Goal: Task Accomplishment & Management: Manage account settings

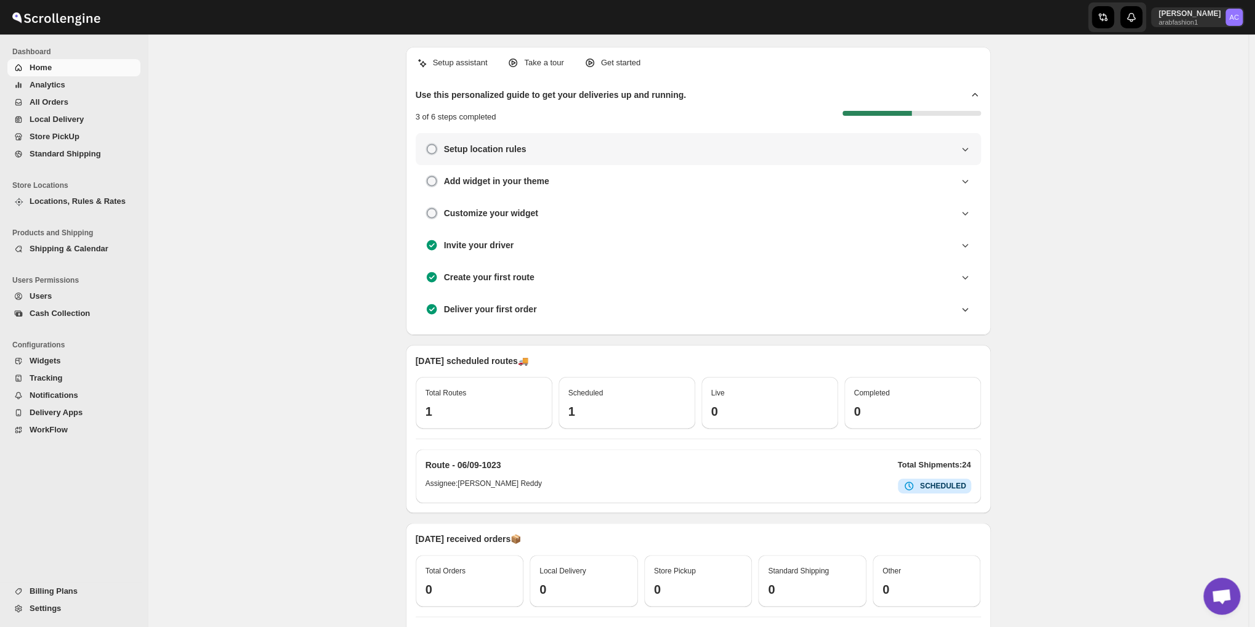
scroll to position [3997, 0]
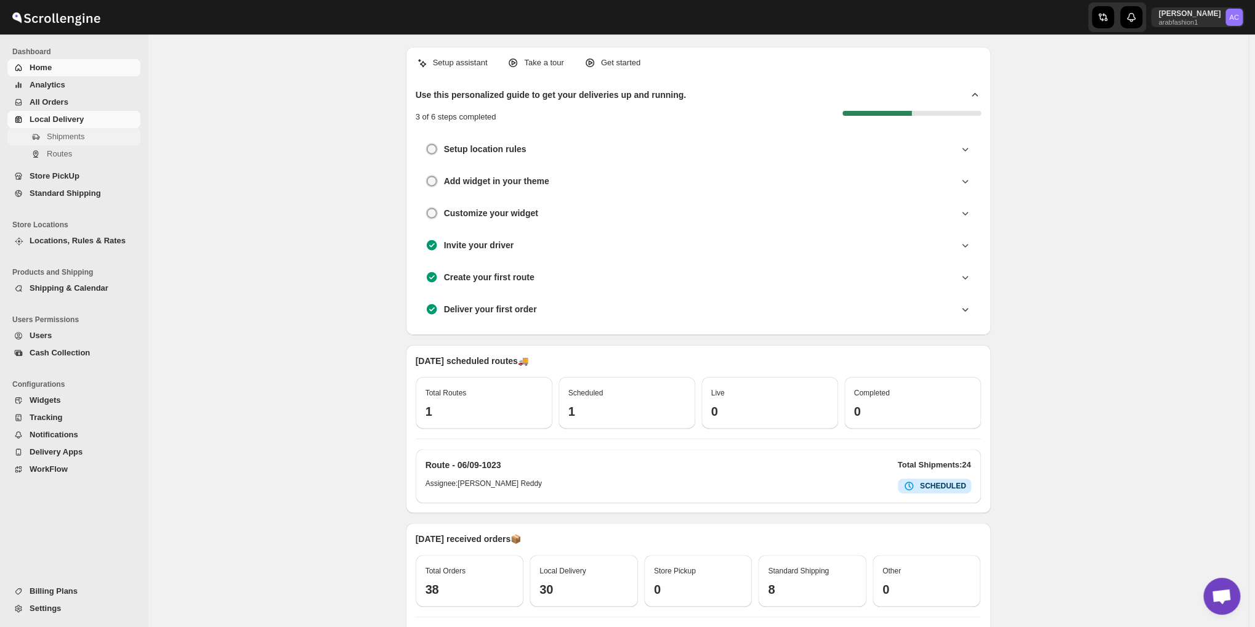
click at [78, 138] on span "Shipments" at bounding box center [66, 136] width 38 height 9
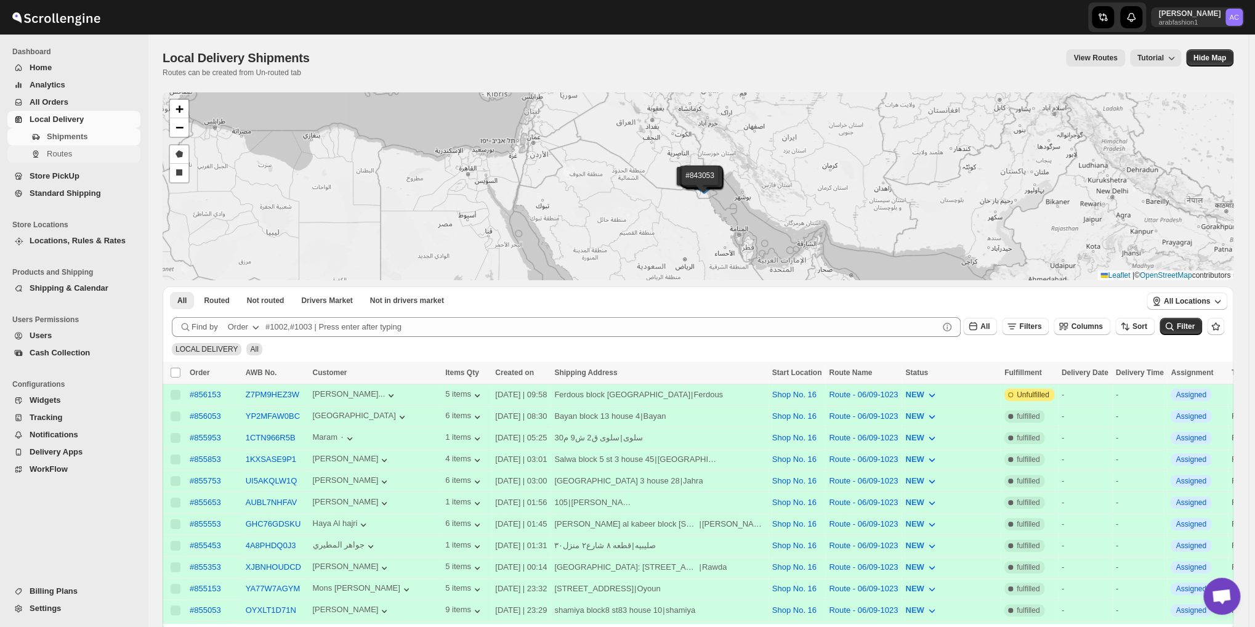
click at [64, 150] on span "Routes" at bounding box center [59, 153] width 25 height 9
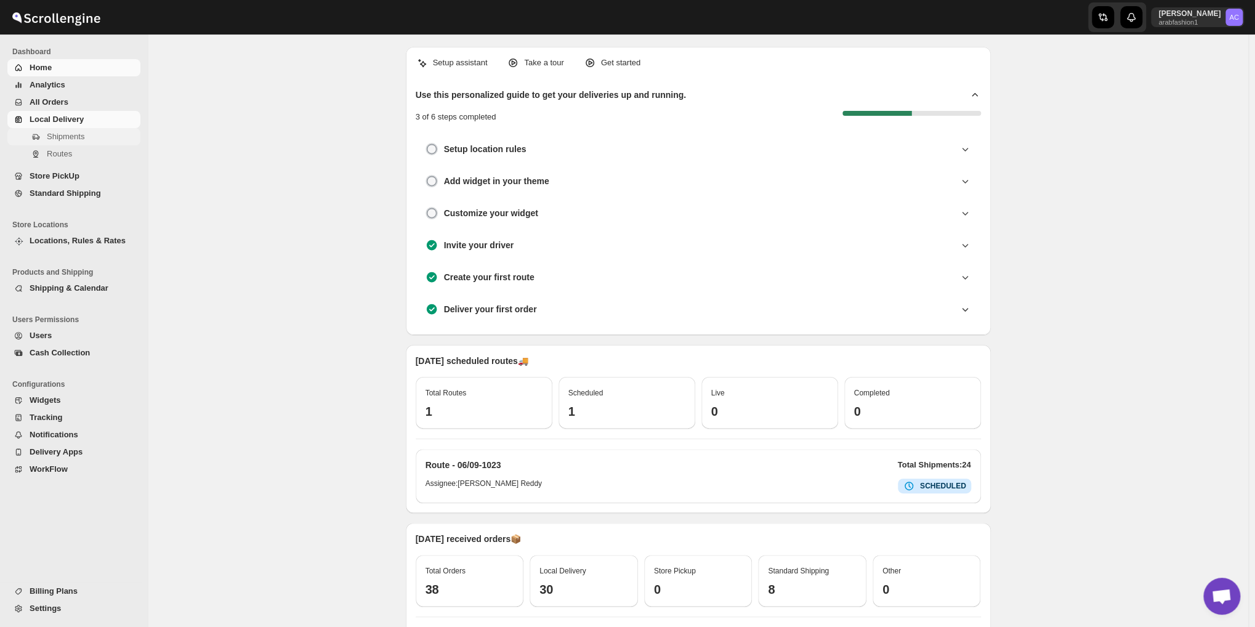
scroll to position [3997, 0]
click at [51, 149] on span "Routes" at bounding box center [59, 153] width 25 height 9
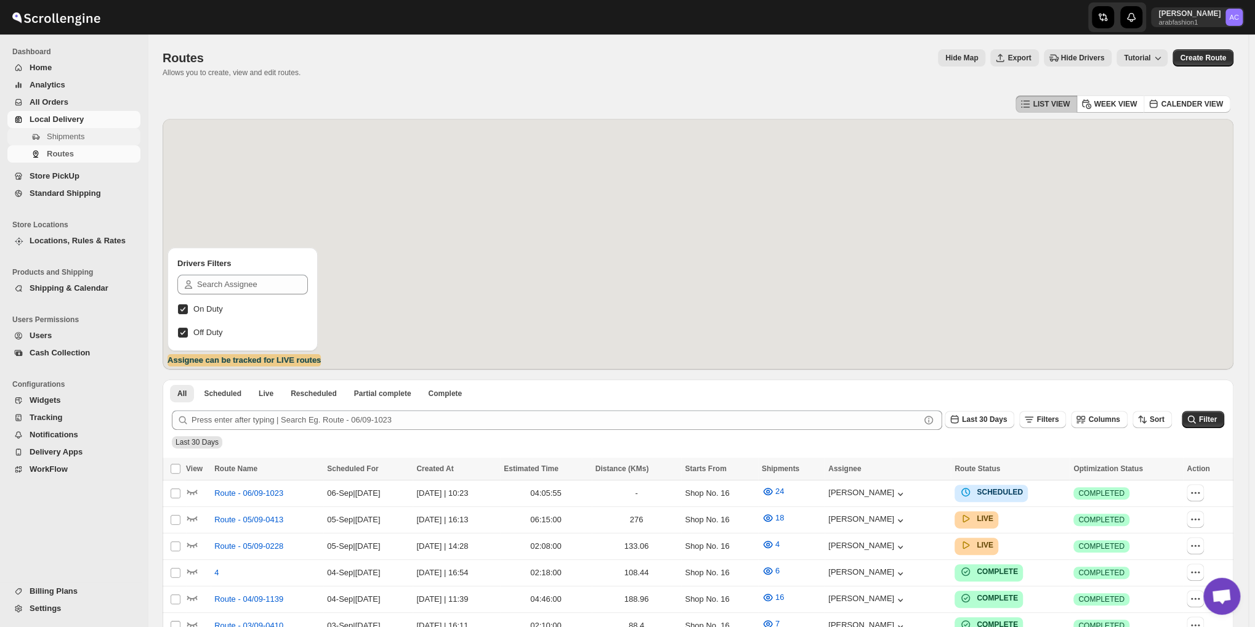
click at [62, 129] on button "Shipments" at bounding box center [73, 136] width 133 height 17
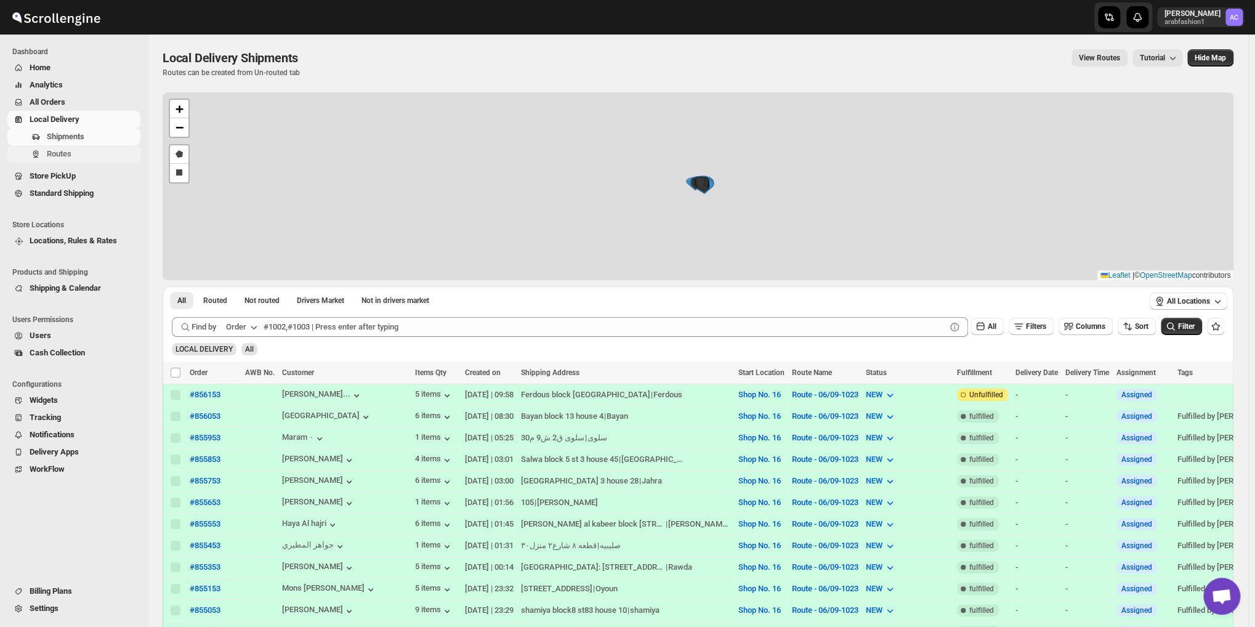
click at [66, 151] on span "Routes" at bounding box center [59, 153] width 25 height 9
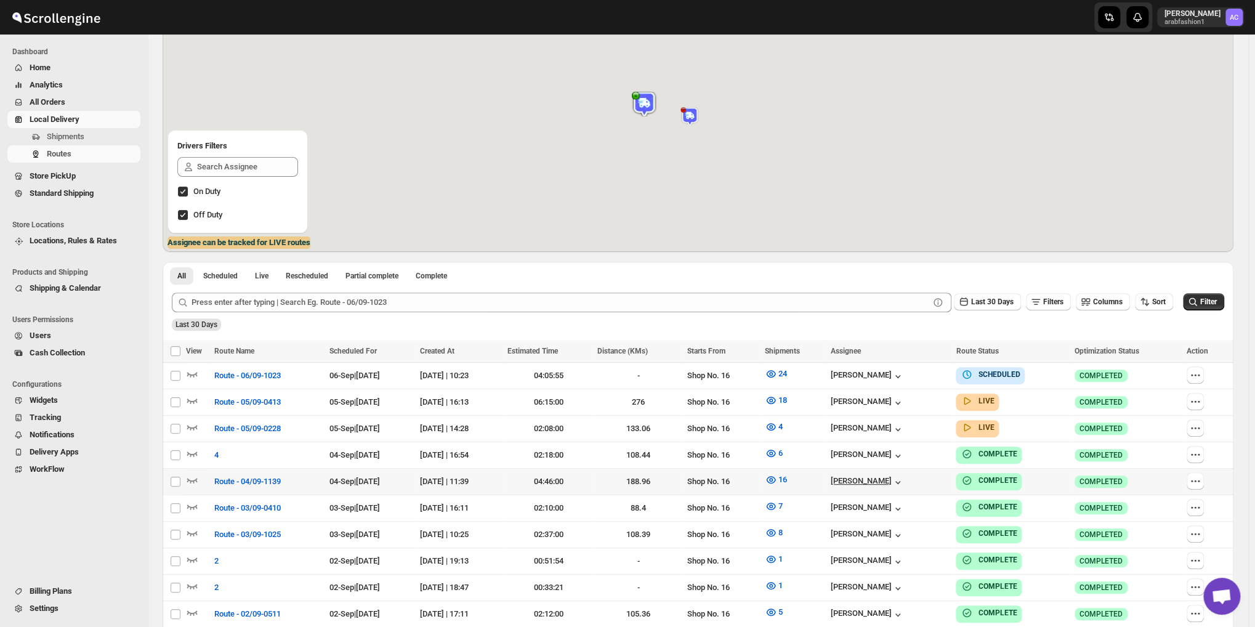
scroll to position [214, 0]
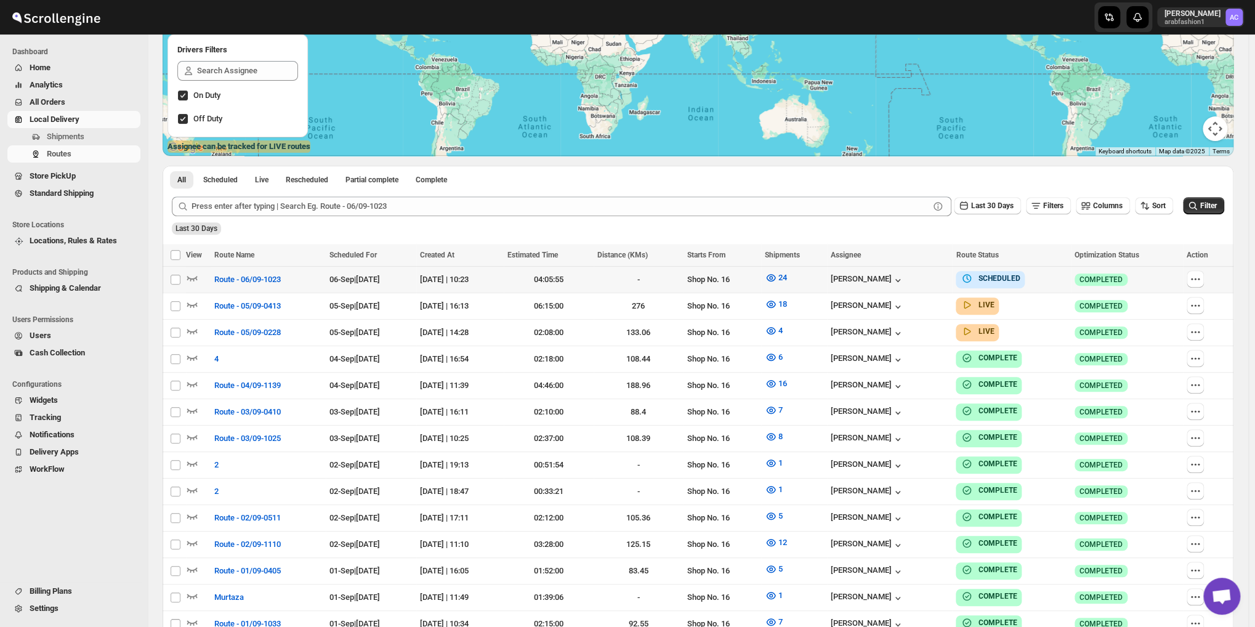
click at [1215, 284] on div at bounding box center [1206, 279] width 39 height 18
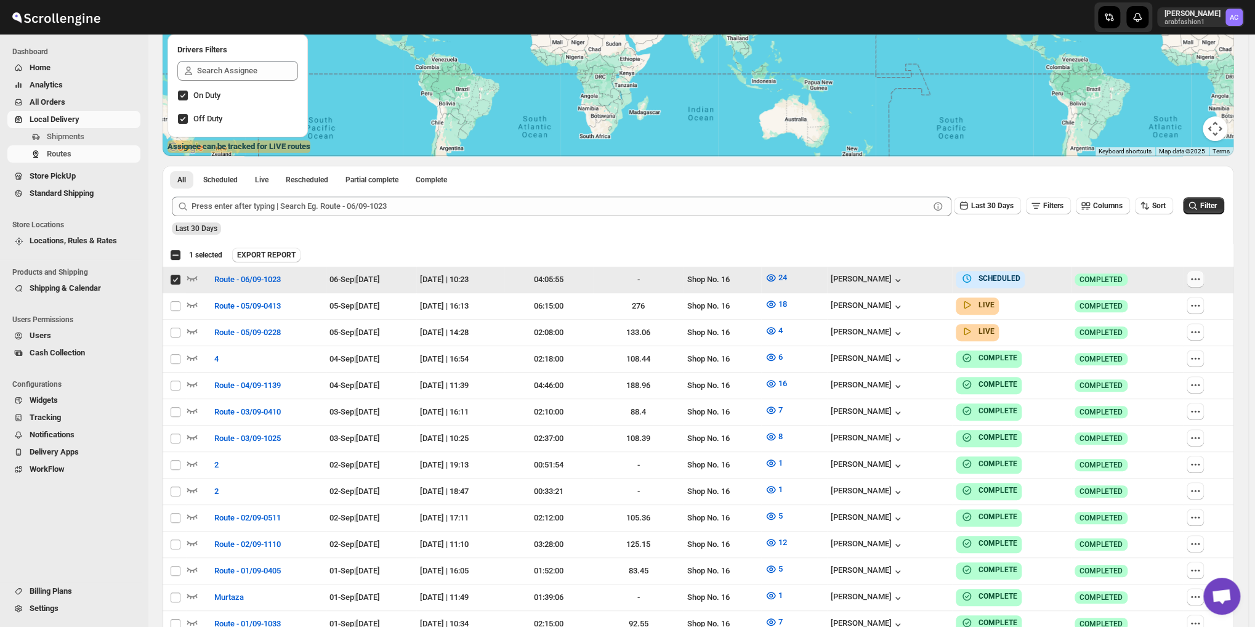
click at [1202, 278] on icon "button" at bounding box center [1196, 279] width 12 height 12
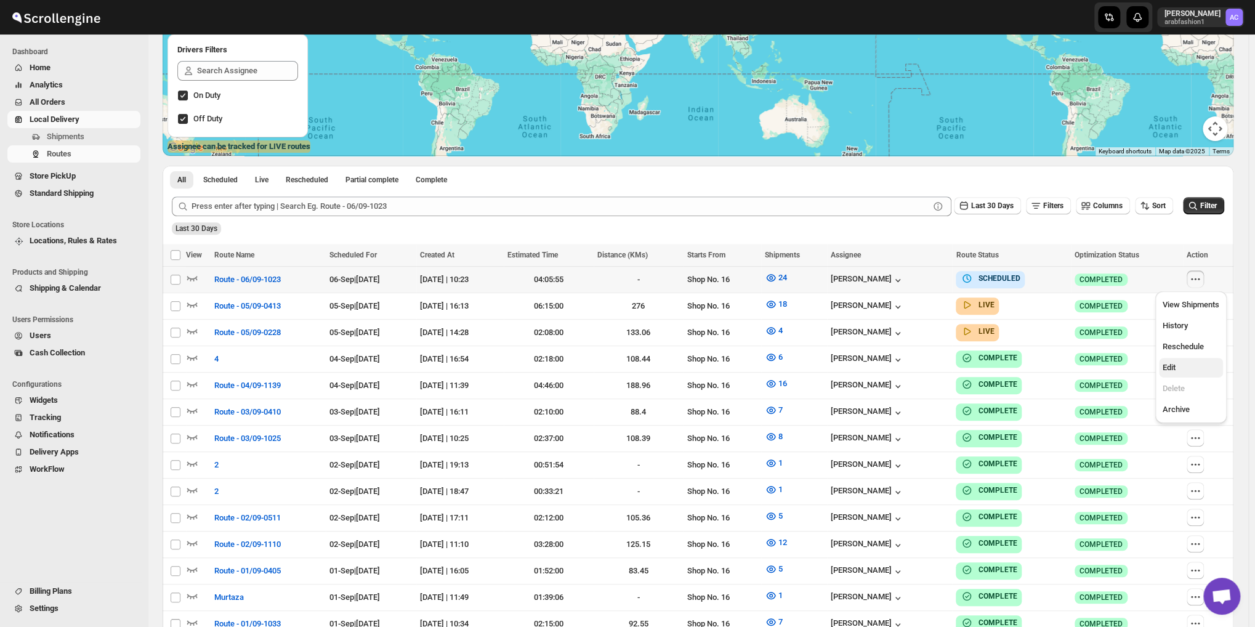
click at [1178, 365] on span "Edit" at bounding box center [1191, 368] width 57 height 12
checkbox input "true"
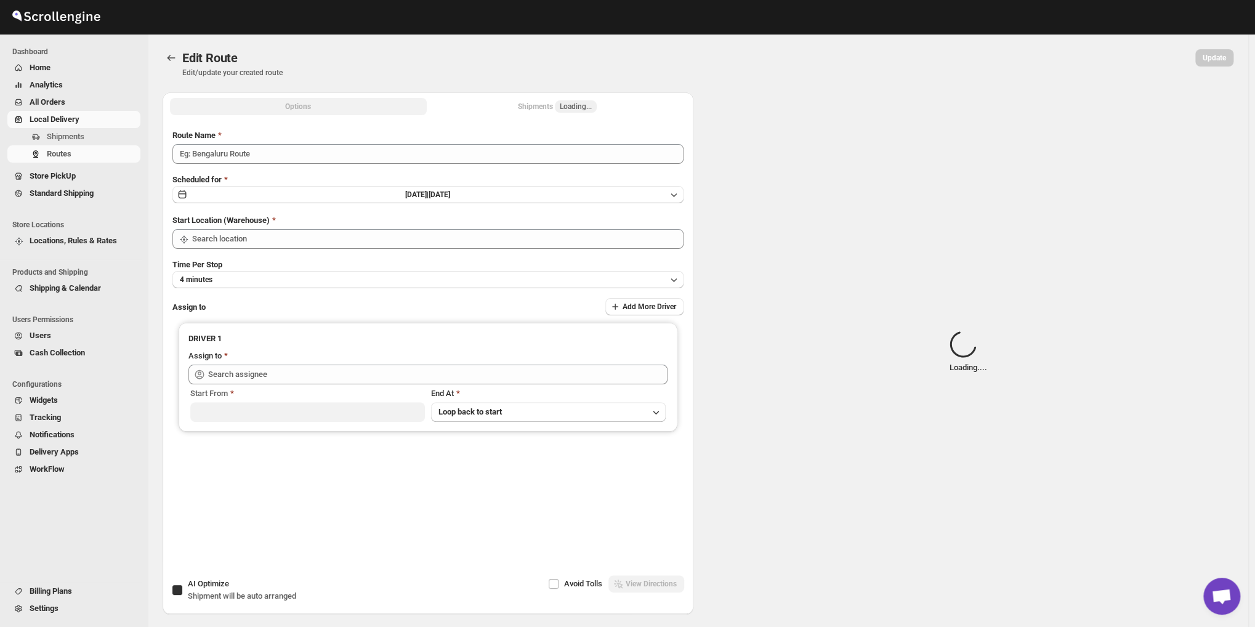
type input "Route - 06/09-1023"
checkbox input "true"
type input "Shop No. 16"
type input "[PERSON_NAME] ([EMAIL_ADDRESS][DOMAIN_NAME])"
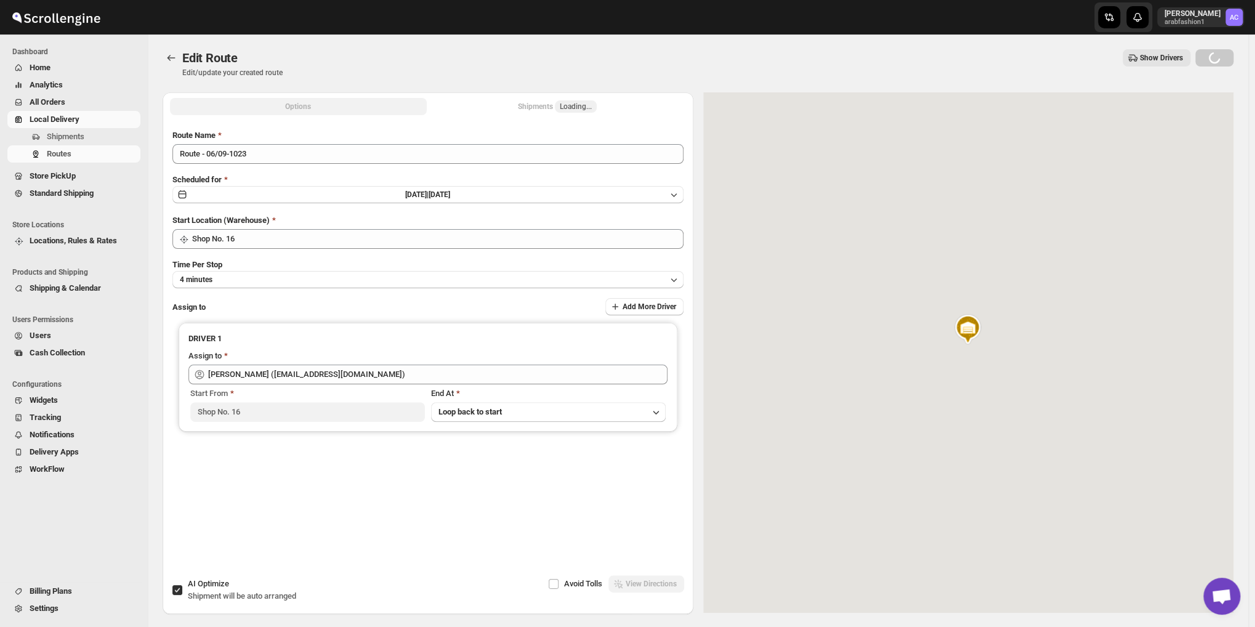
click at [526, 105] on div "Shipments Loading..." at bounding box center [557, 106] width 79 height 12
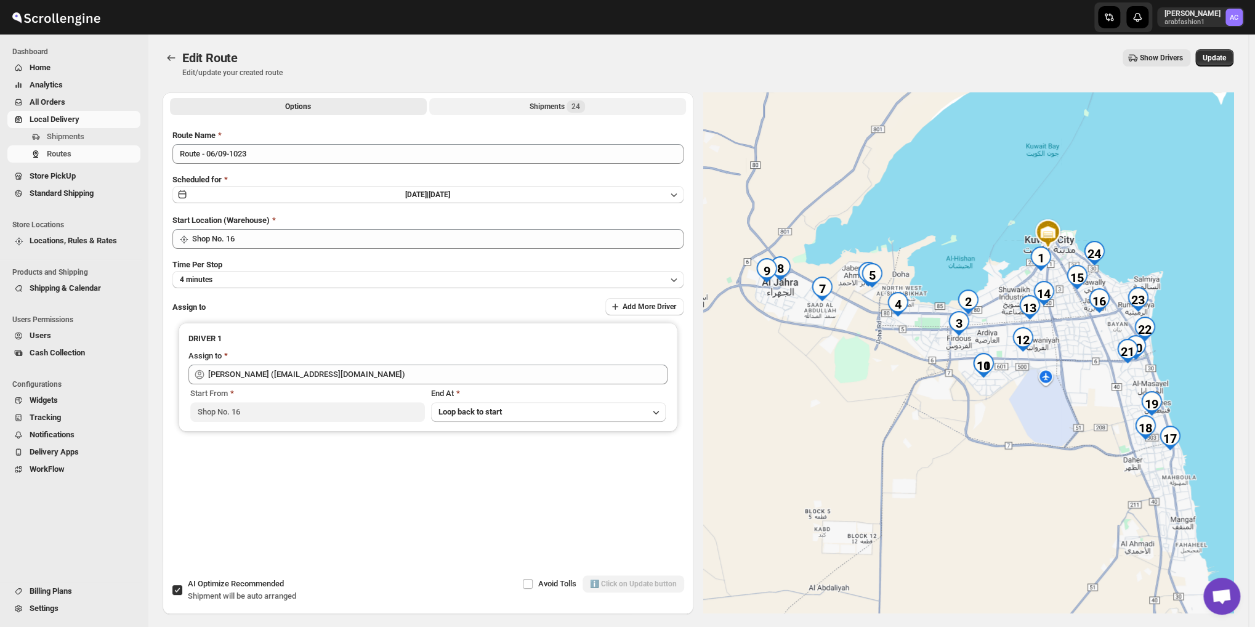
click at [526, 105] on button "Shipments 24" at bounding box center [557, 106] width 257 height 17
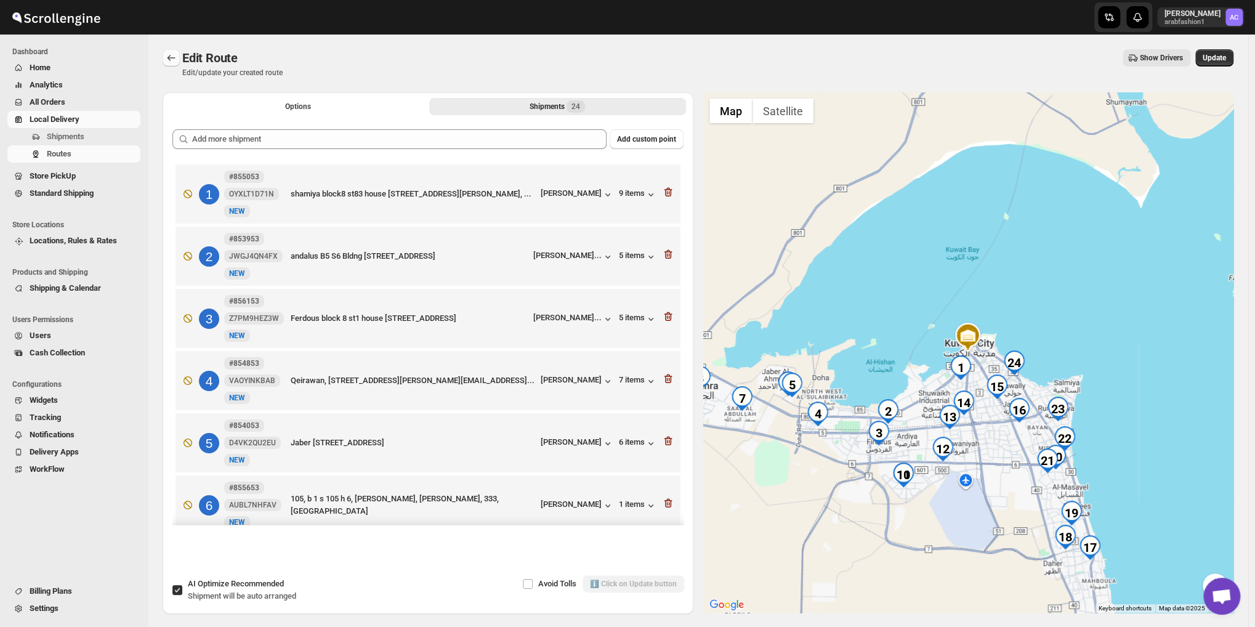
click at [167, 52] on icon "Routes" at bounding box center [171, 58] width 12 height 12
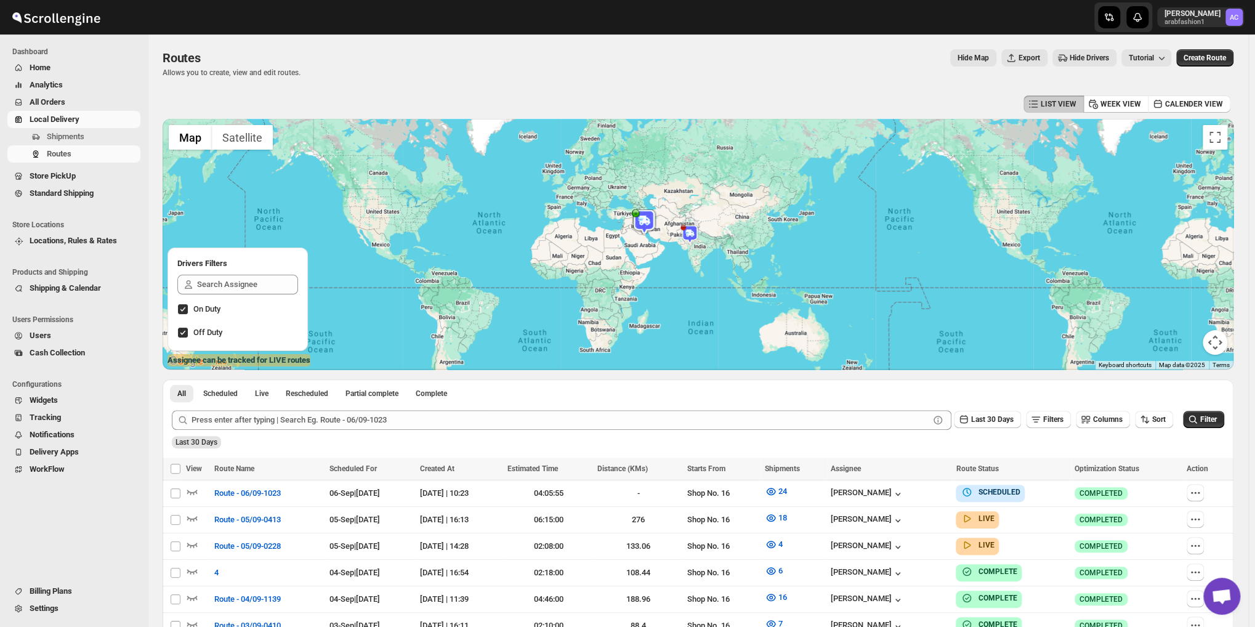
click at [59, 195] on span "Standard Shipping" at bounding box center [62, 193] width 64 height 9
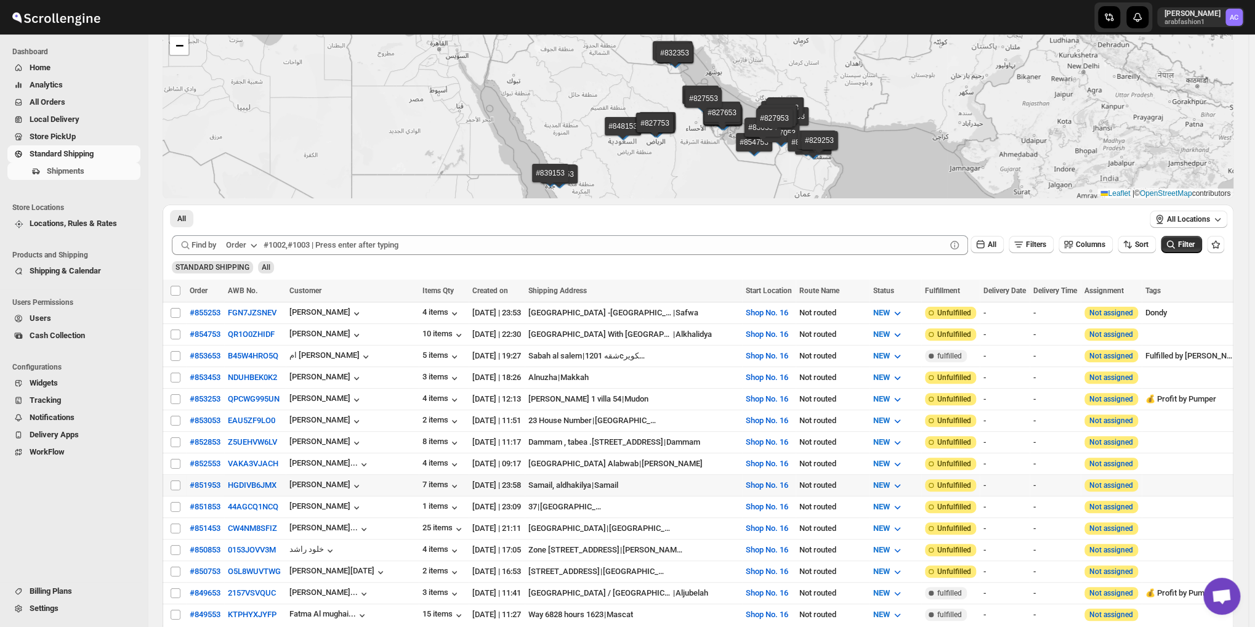
scroll to position [102, 0]
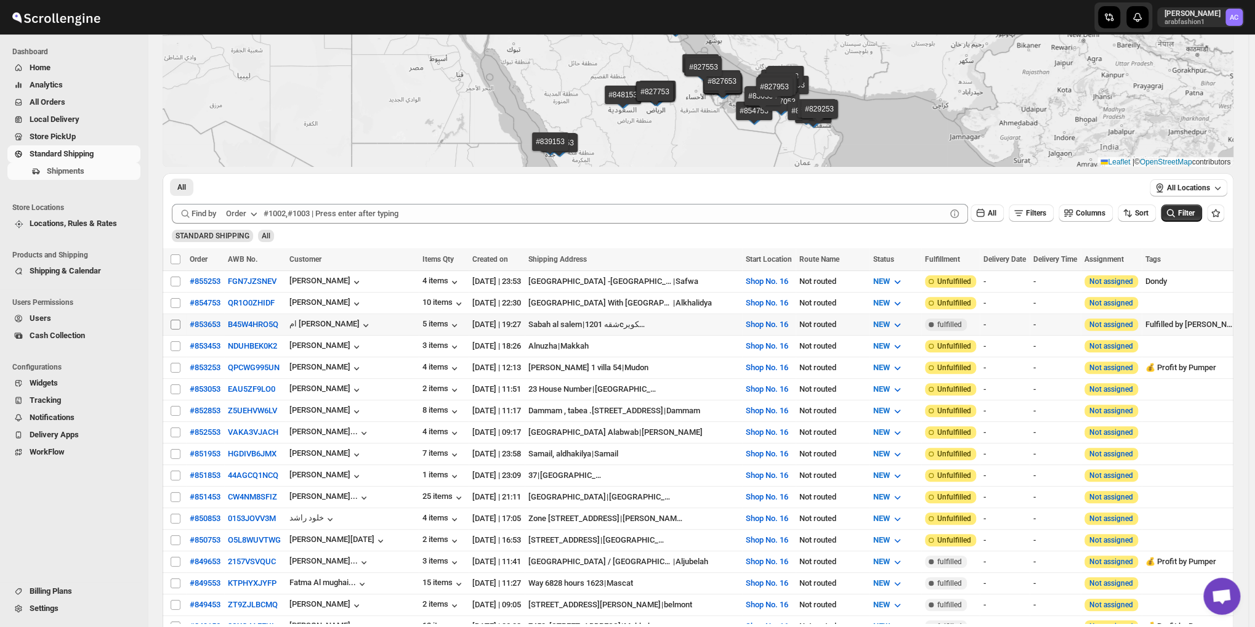
click at [172, 322] on input "Select shipment" at bounding box center [176, 325] width 10 height 10
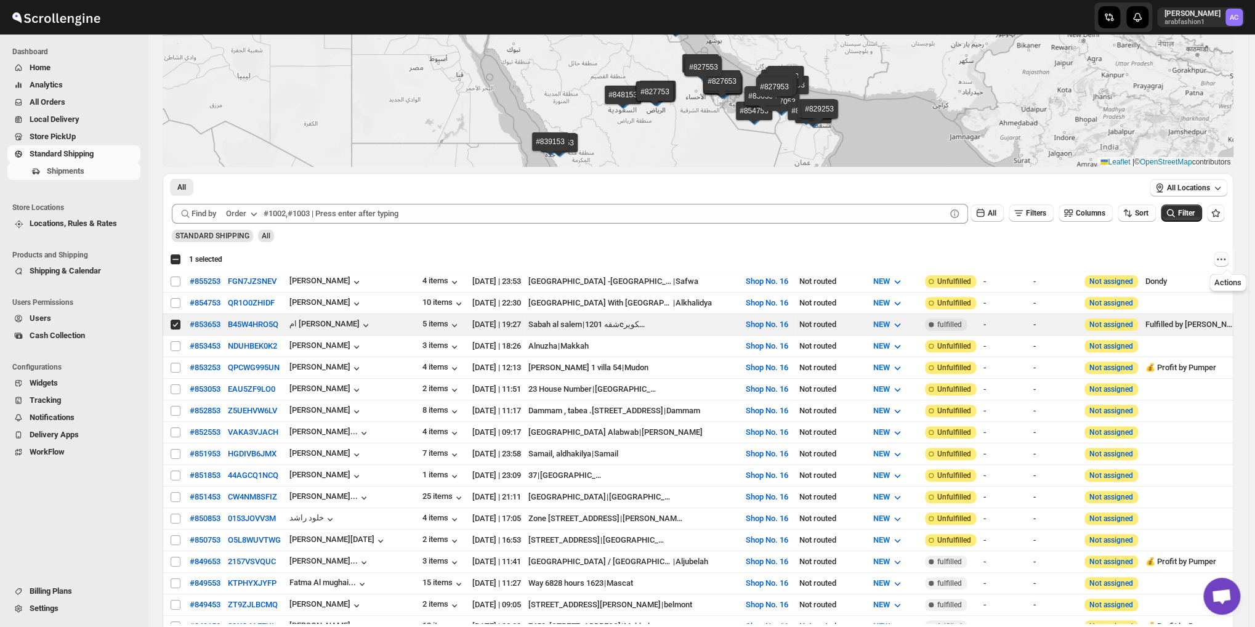
click at [1227, 258] on icon "Actions" at bounding box center [1221, 259] width 12 height 12
click at [1180, 288] on span "MOVE TO LOCAL DELIVERY" at bounding box center [1178, 282] width 97 height 9
checkbox input "false"
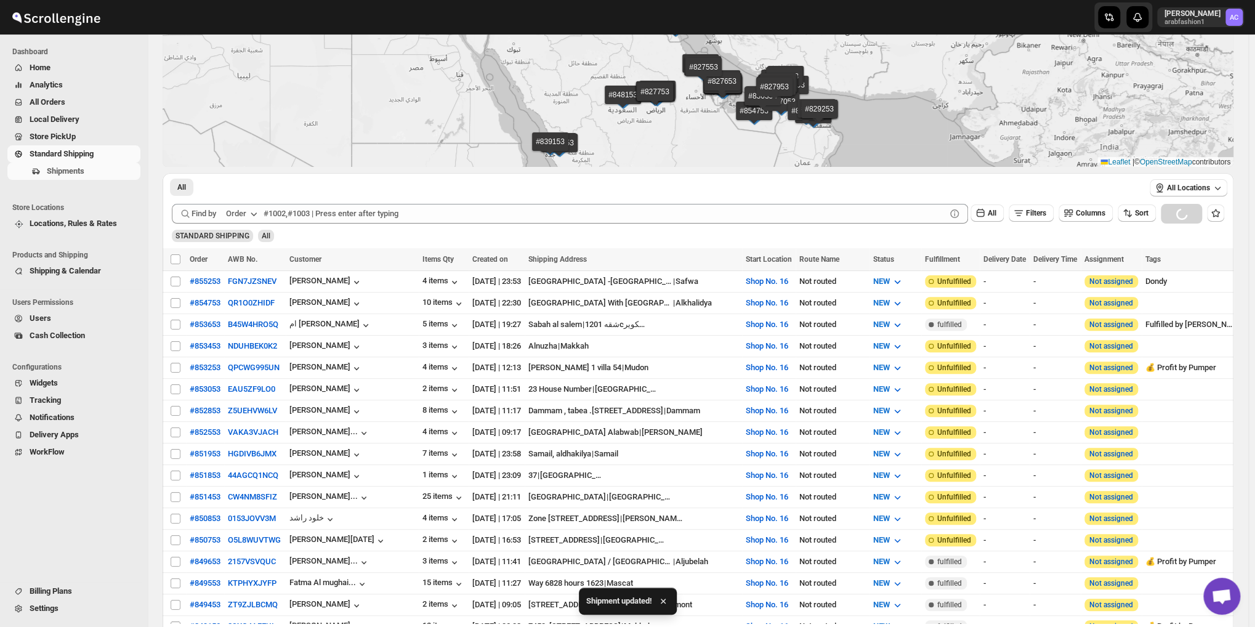
click at [30, 139] on span "Store PickUp" at bounding box center [53, 136] width 46 height 9
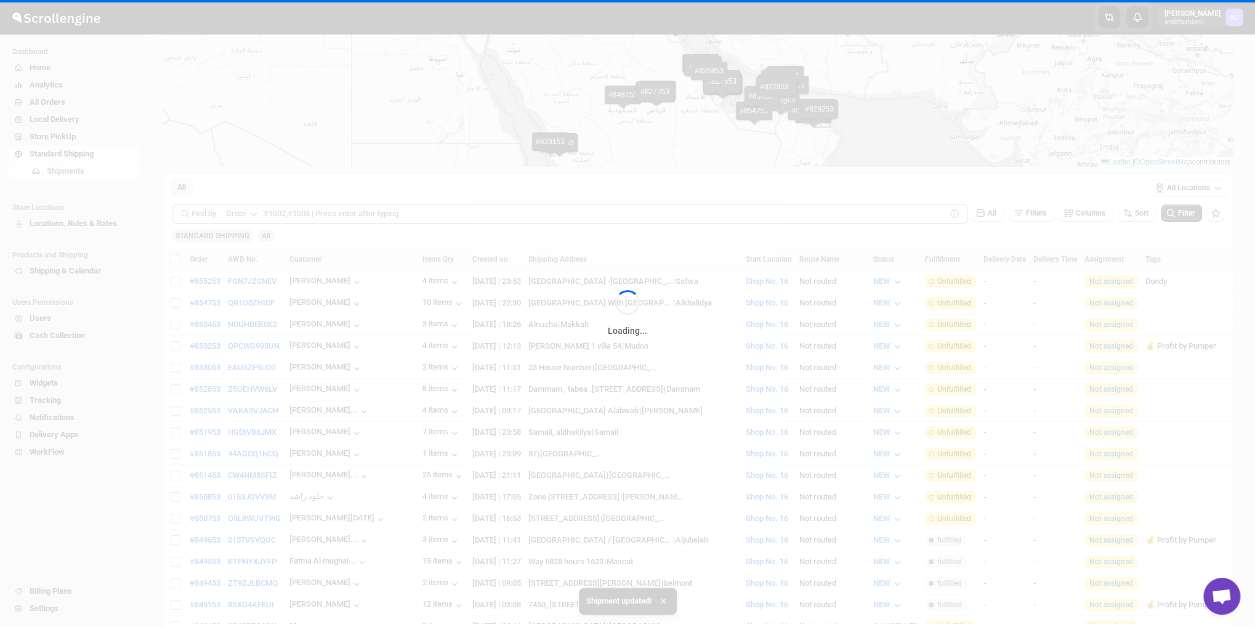
click at [46, 125] on div "Loading..." at bounding box center [627, 313] width 1255 height 627
click at [52, 121] on div "Loading..." at bounding box center [627, 313] width 1255 height 627
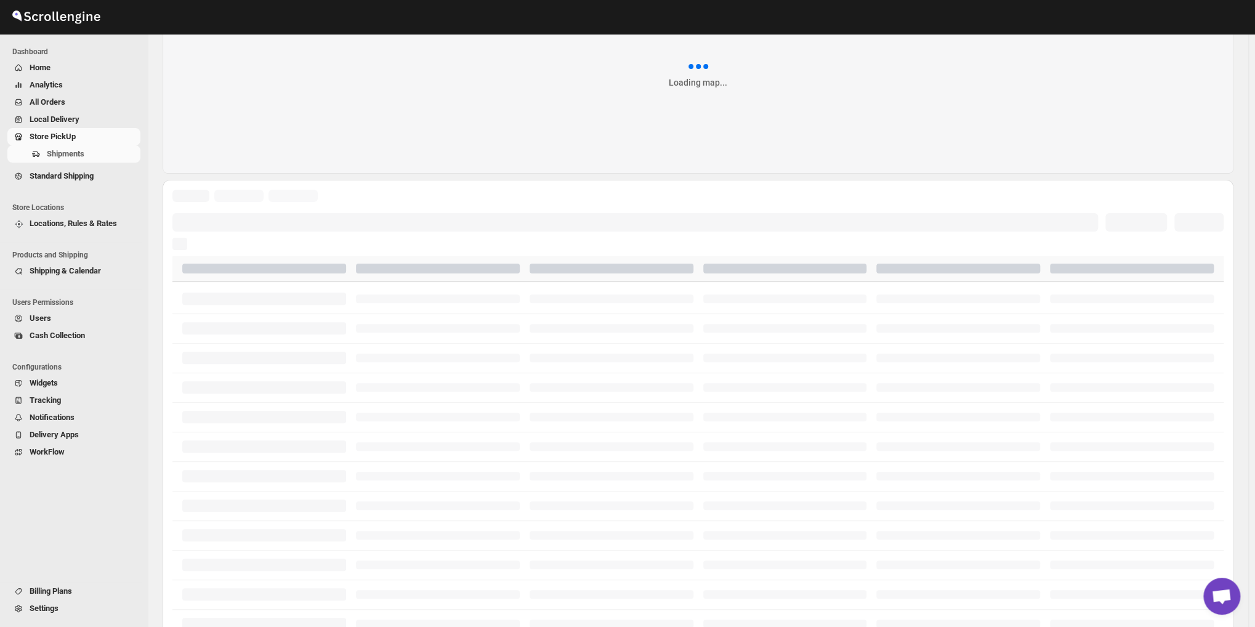
click at [52, 121] on span "Local Delivery" at bounding box center [55, 119] width 50 height 9
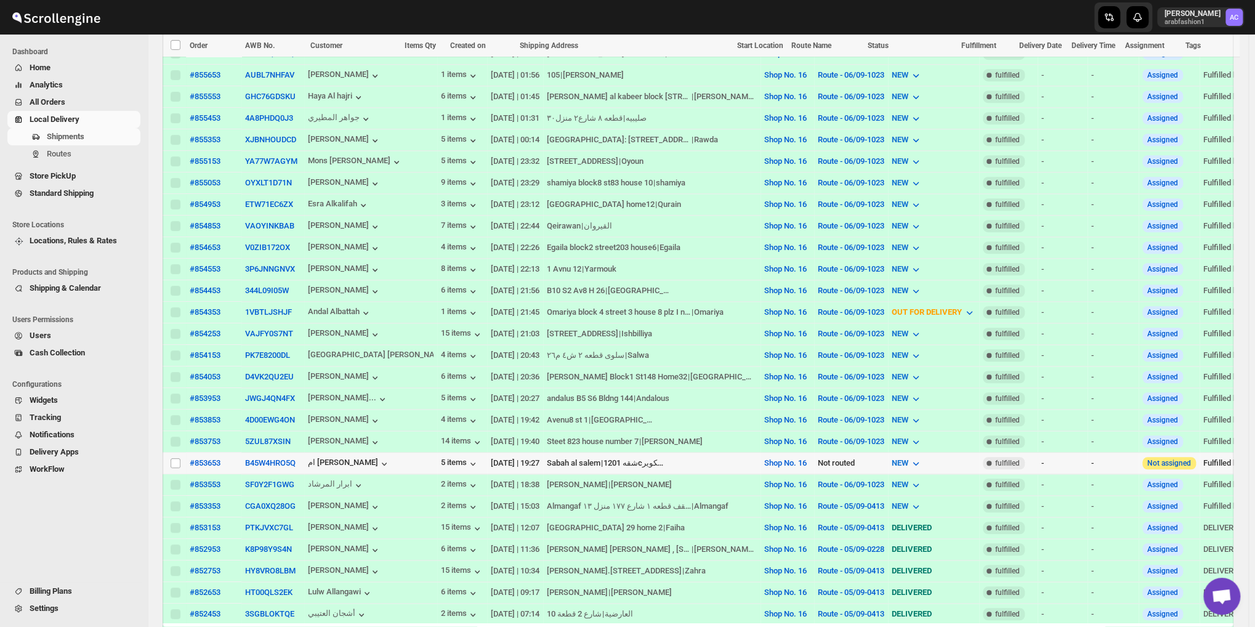
scroll to position [616, 0]
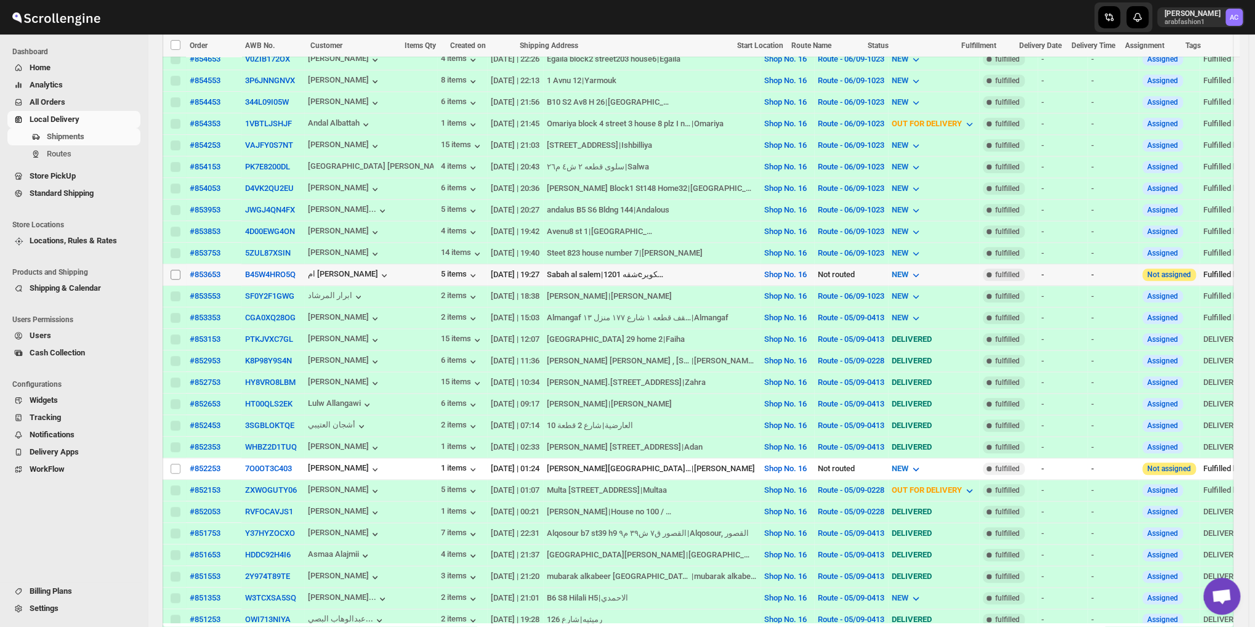
click at [177, 270] on input "Select shipment" at bounding box center [176, 275] width 10 height 10
checkbox input "true"
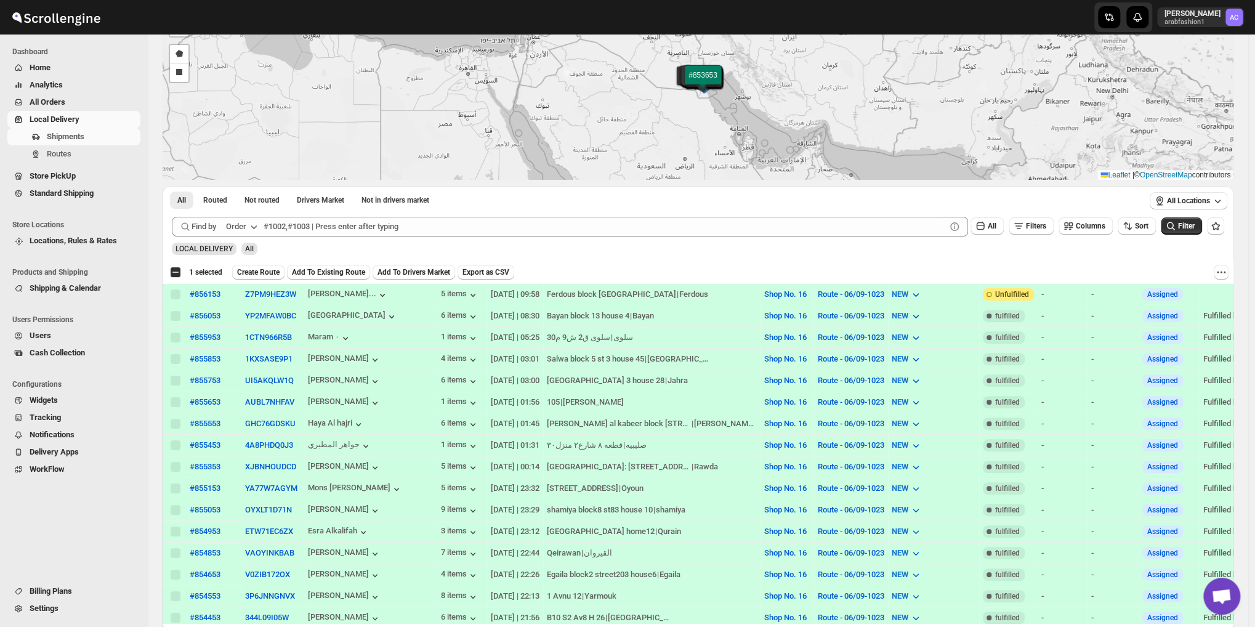
scroll to position [0, 0]
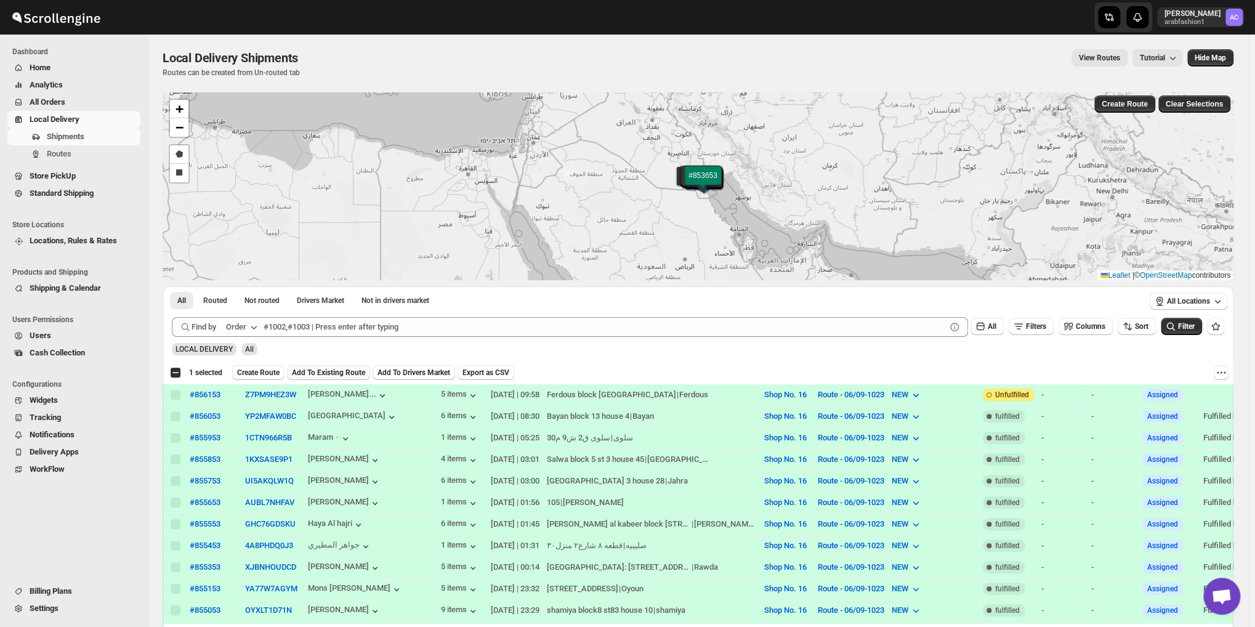
click at [308, 370] on span "Add To Existing Route" at bounding box center [328, 373] width 73 height 10
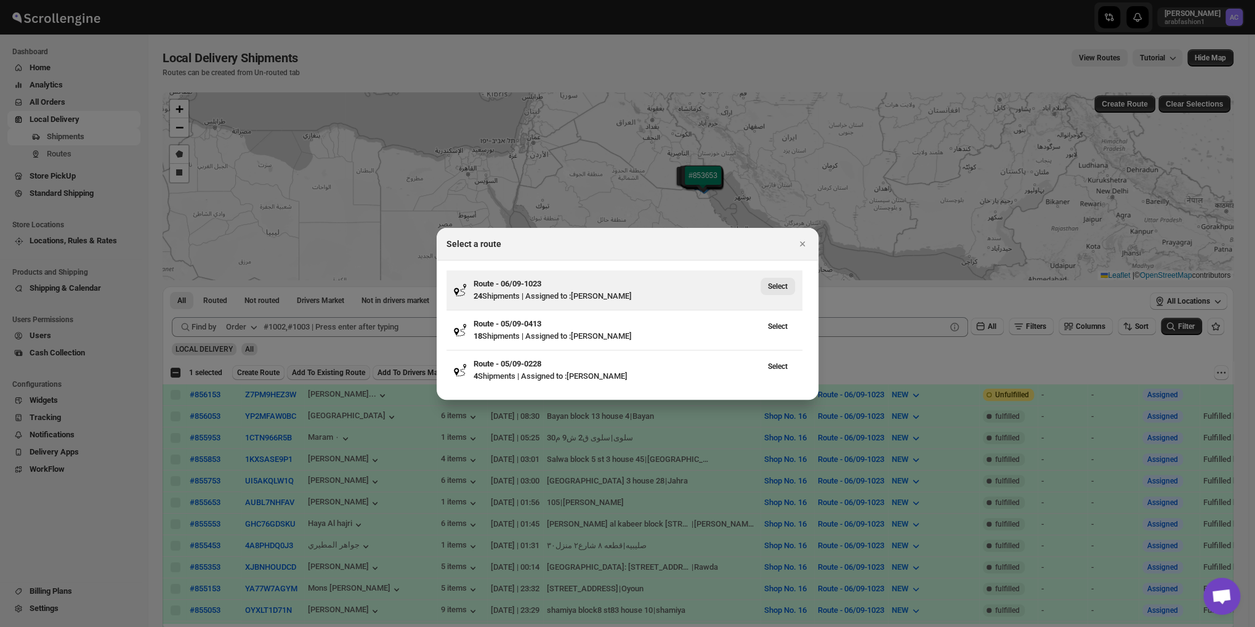
click at [788, 284] on button "Select" at bounding box center [778, 286] width 34 height 17
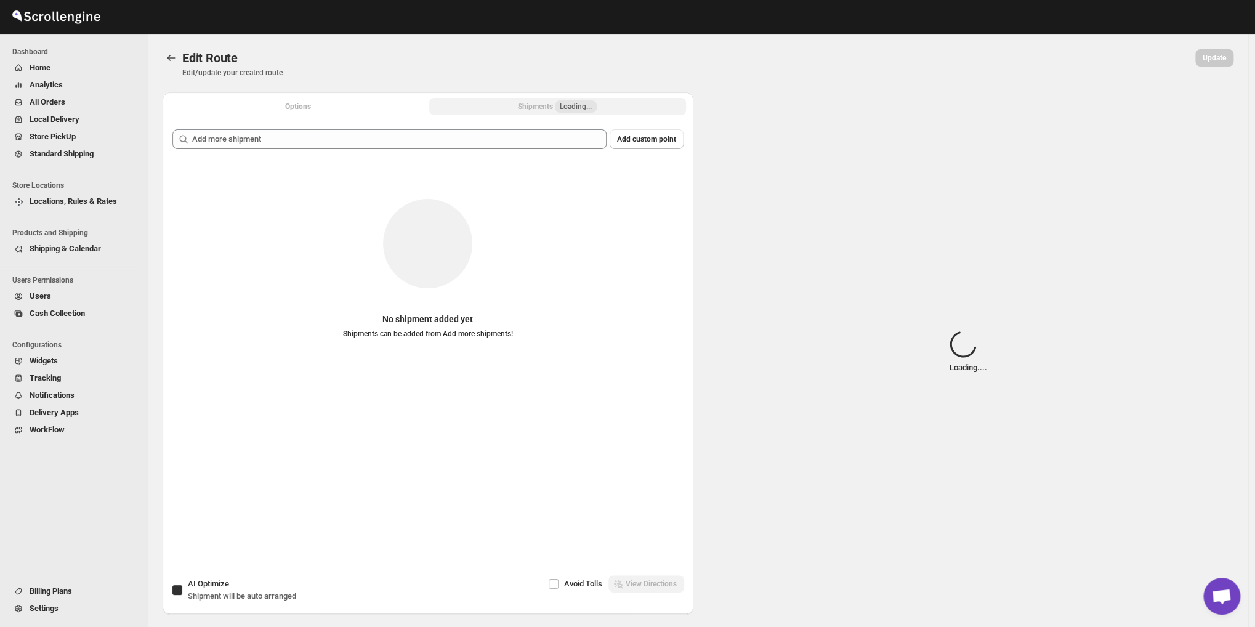
checkbox input "true"
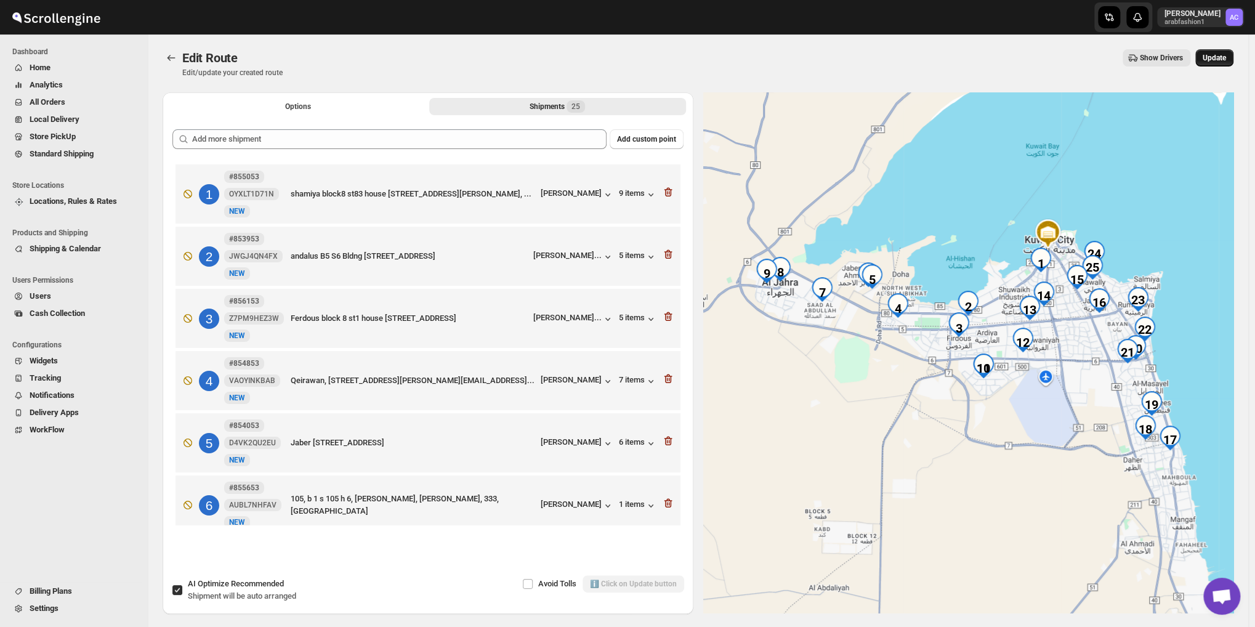
click at [1215, 55] on span "Update" at bounding box center [1214, 58] width 23 height 10
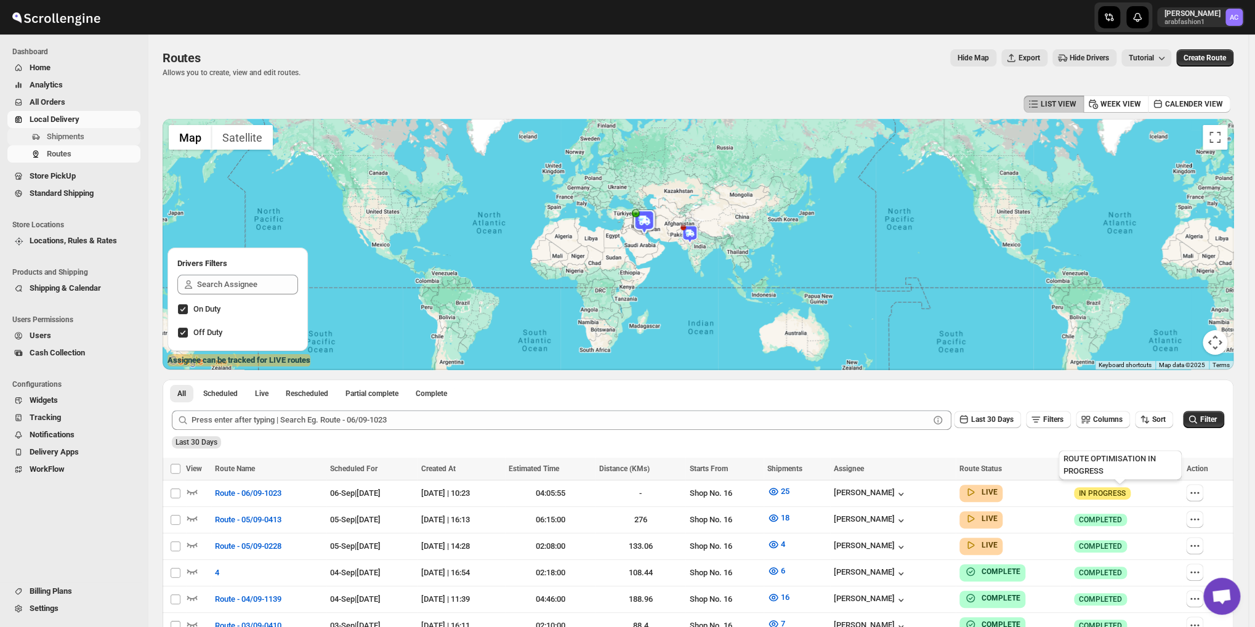
click at [52, 132] on span "Shipments" at bounding box center [66, 136] width 38 height 9
